Goal: Task Accomplishment & Management: Manage account settings

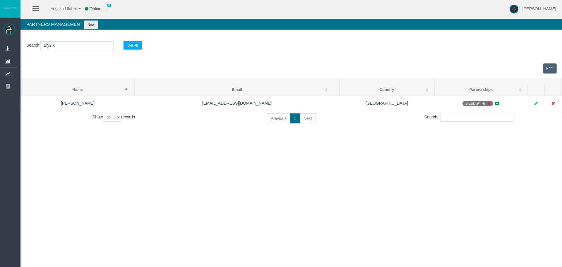
select select "25"
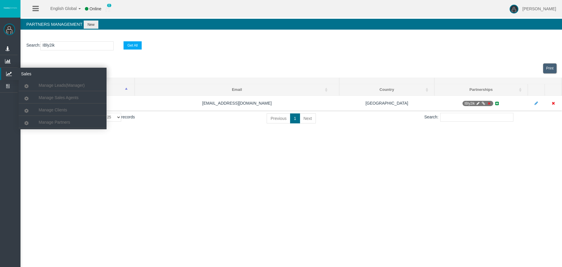
click at [12, 71] on icon at bounding box center [9, 74] width 16 height 12
click at [56, 107] on span "Manage Clients" at bounding box center [53, 109] width 28 height 5
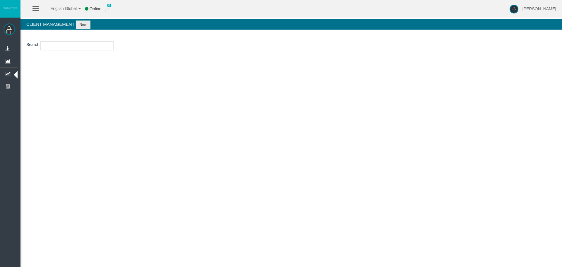
click at [70, 45] on input "number" at bounding box center [76, 45] width 73 height 9
paste input "15180675"
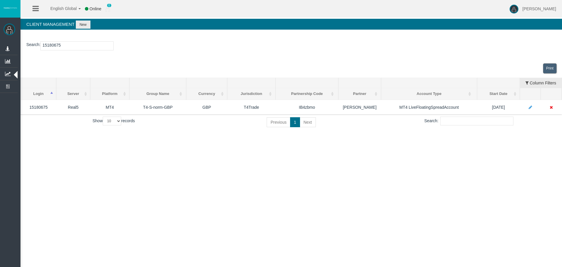
click at [49, 45] on input "15180675" at bounding box center [76, 45] width 73 height 9
paste input "23249946"
type input "23249946"
